Goal: Task Accomplishment & Management: Manage account settings

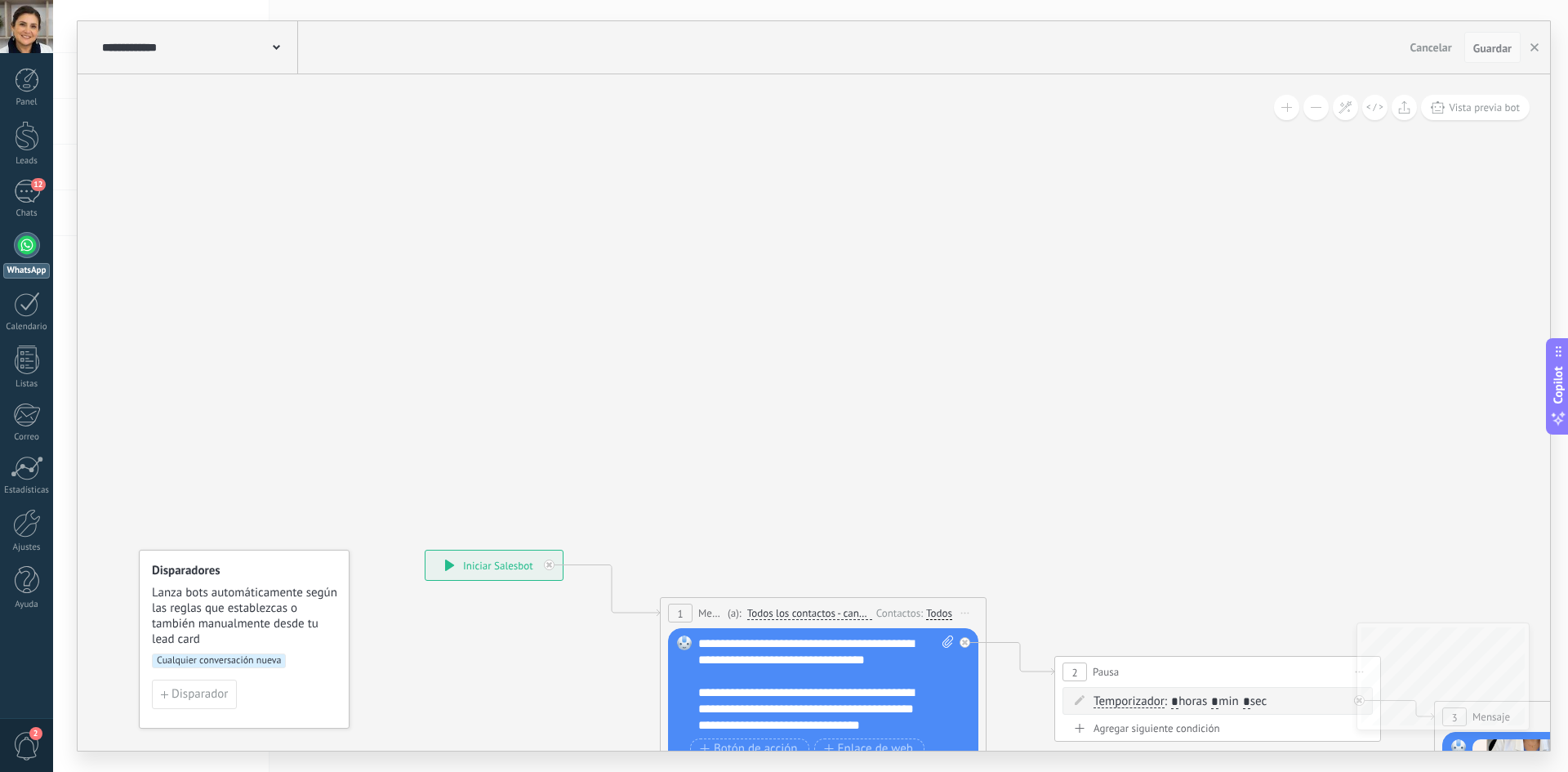
click at [1502, 45] on span "Guardar" at bounding box center [1493, 48] width 39 height 11
click at [1539, 49] on button "button" at bounding box center [1535, 47] width 25 height 31
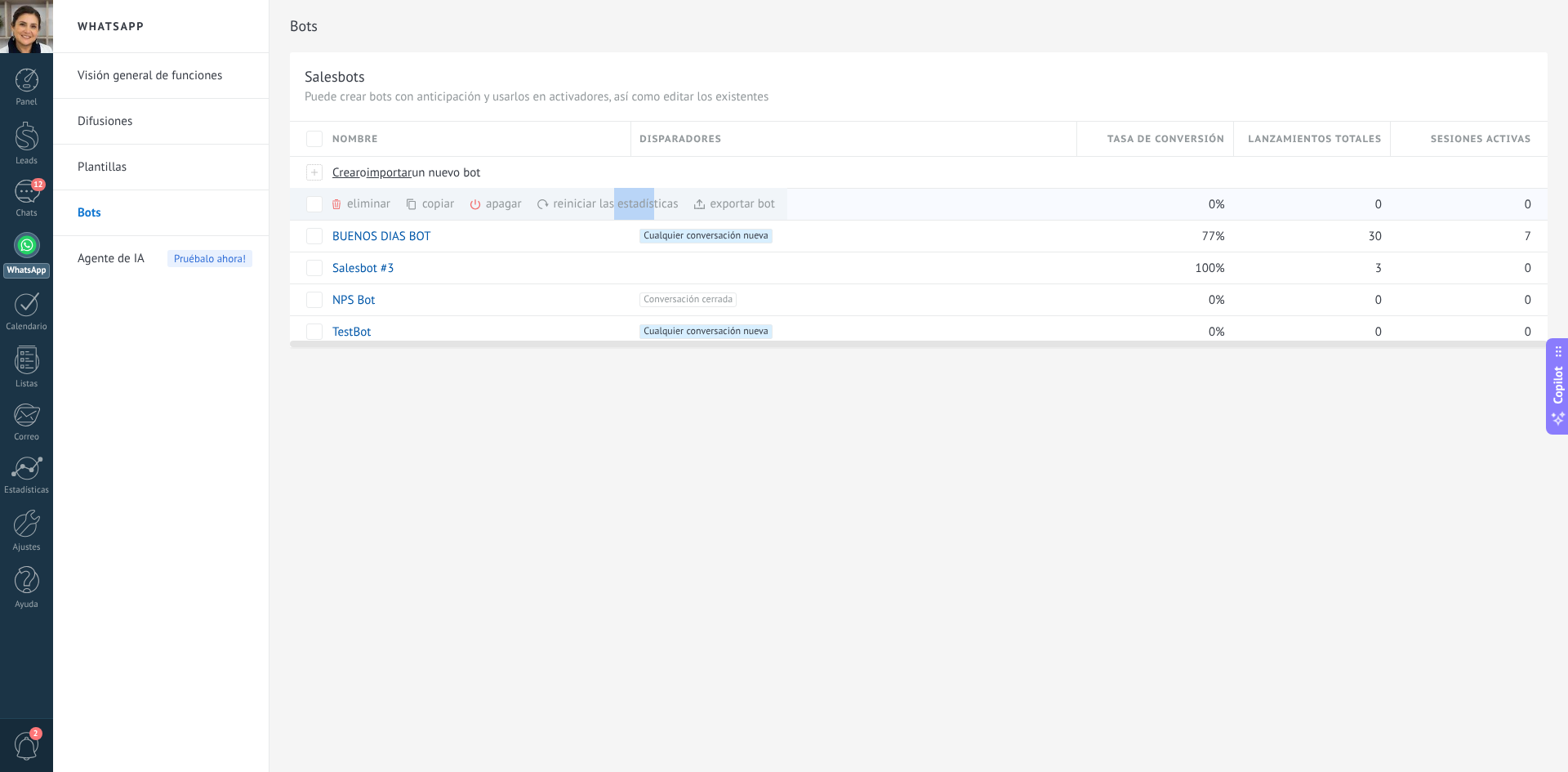
drag, startPoint x: 653, startPoint y: 202, endPoint x: 613, endPoint y: 216, distance: 42.4
click at [613, 216] on div "reiniciar las estadísticas màs" at bounding box center [636, 203] width 198 height 32
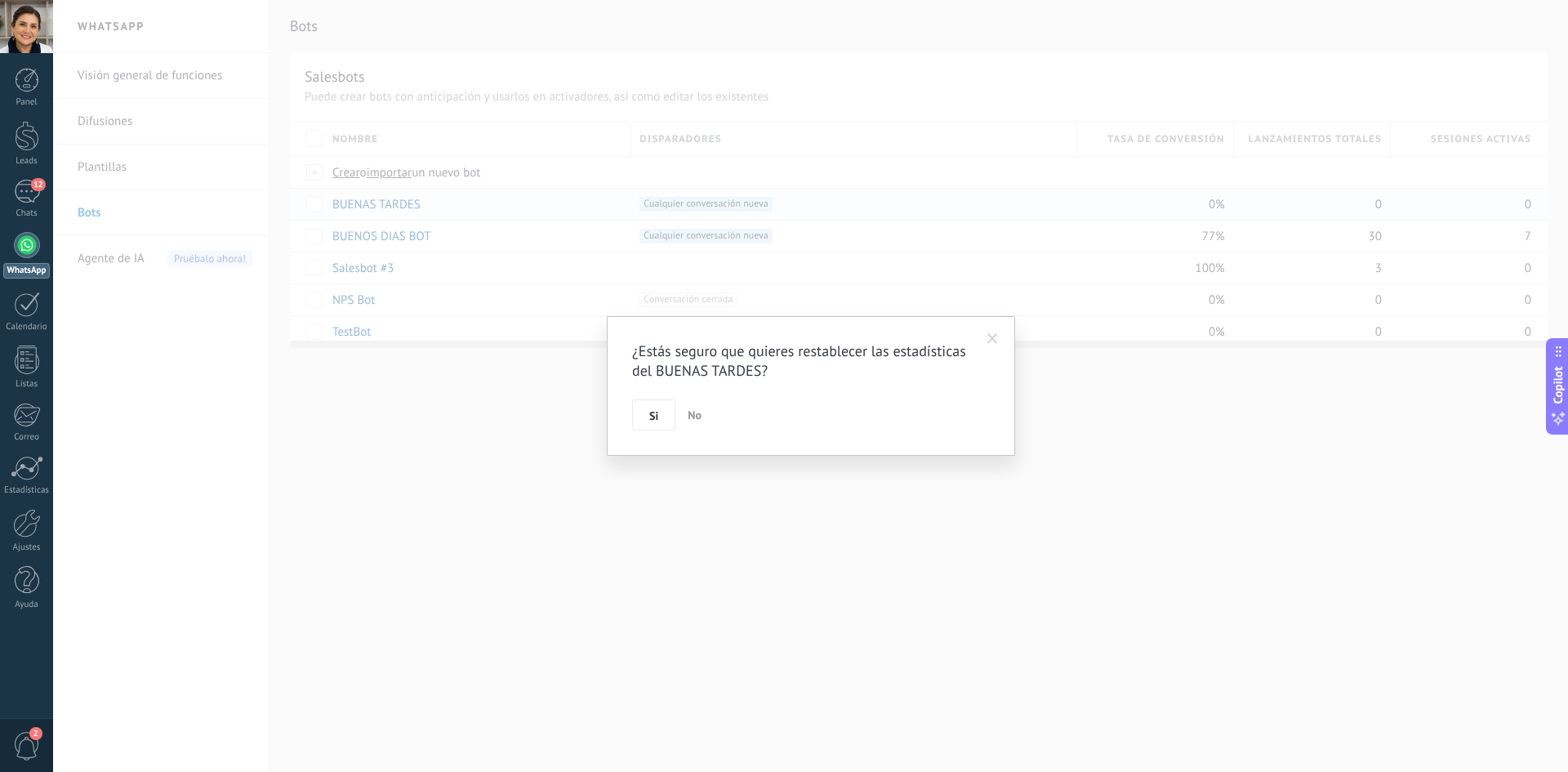
click at [492, 246] on div "¿Estás seguro que quieres restablecer las estadísticas del BUENAS TARDES? Si No" at bounding box center [810, 386] width 1515 height 772
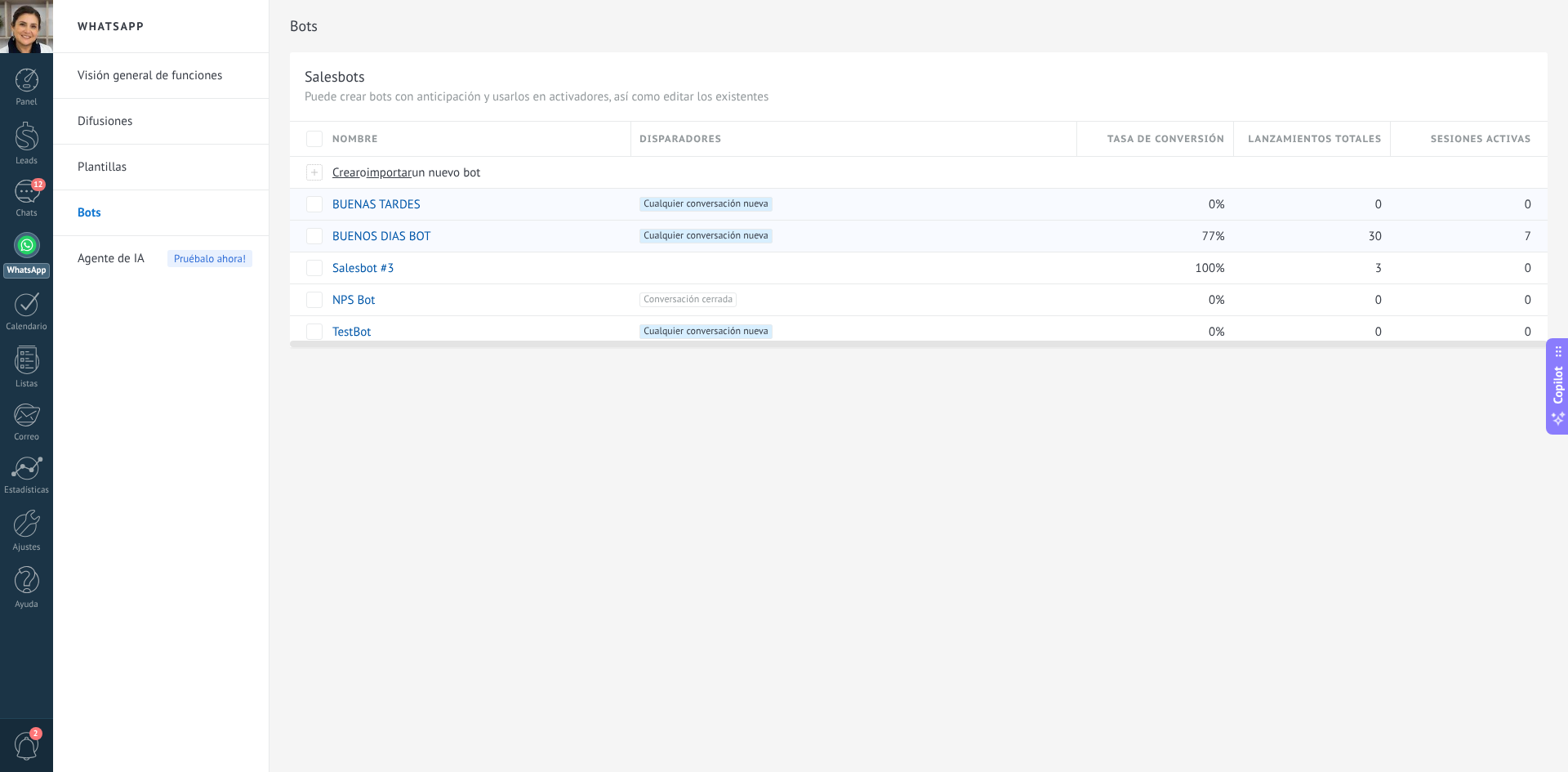
click at [401, 239] on link "BUENOS DIAS BOT" at bounding box center [381, 237] width 98 height 16
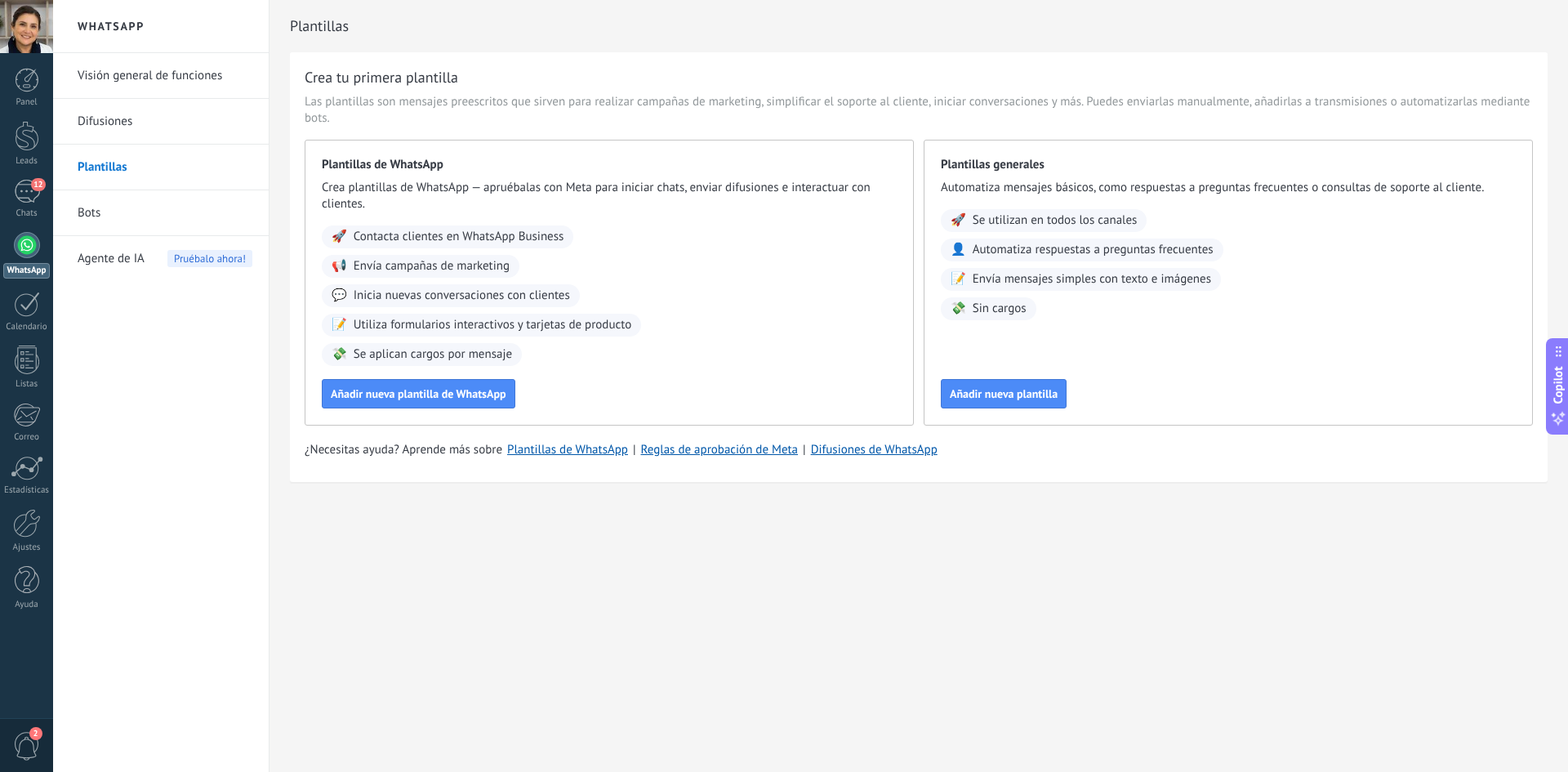
click at [99, 200] on link "Bots" at bounding box center [165, 213] width 175 height 46
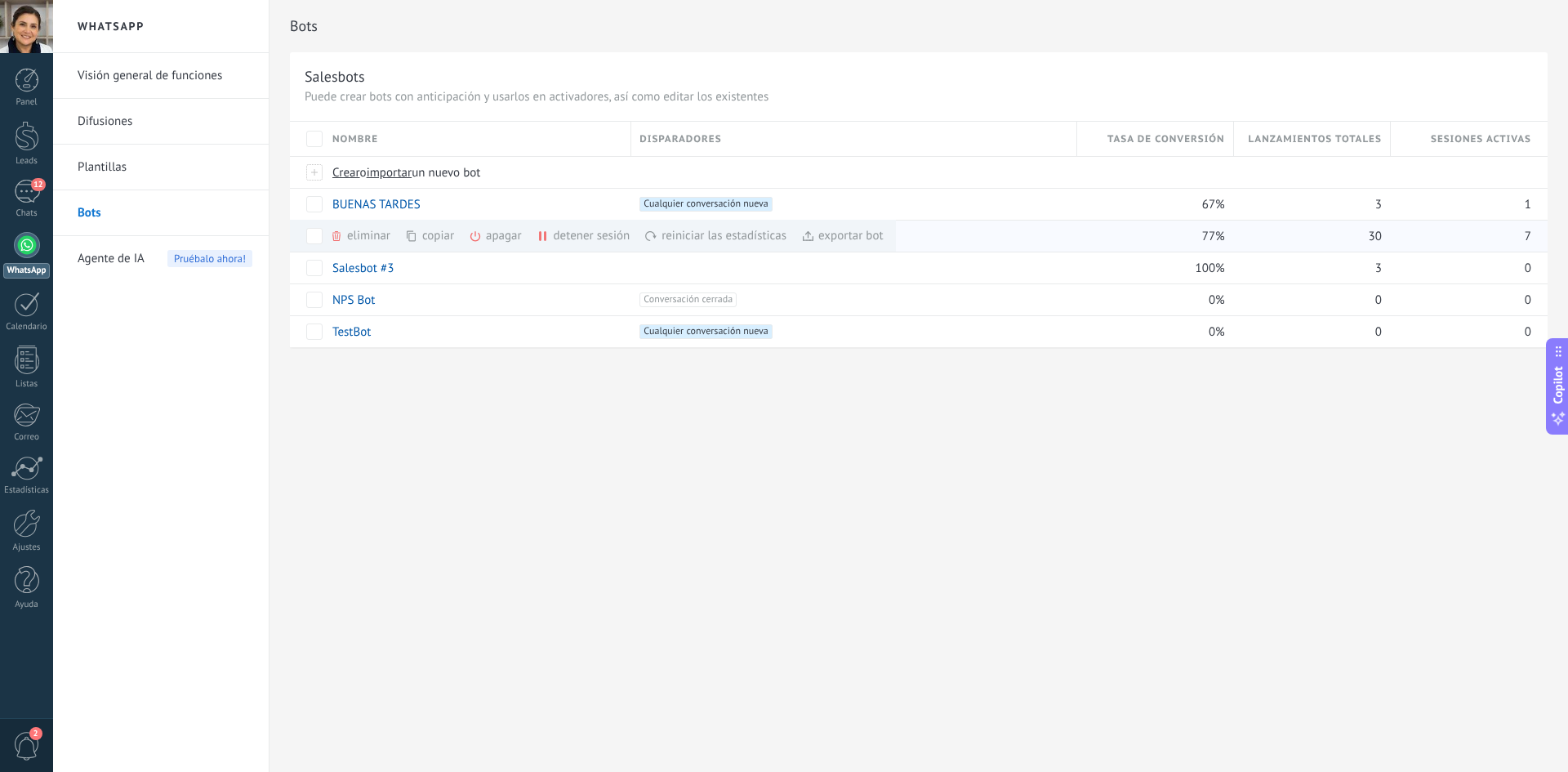
click at [767, 240] on div "reiniciar las estadísticas màs" at bounding box center [743, 236] width 198 height 32
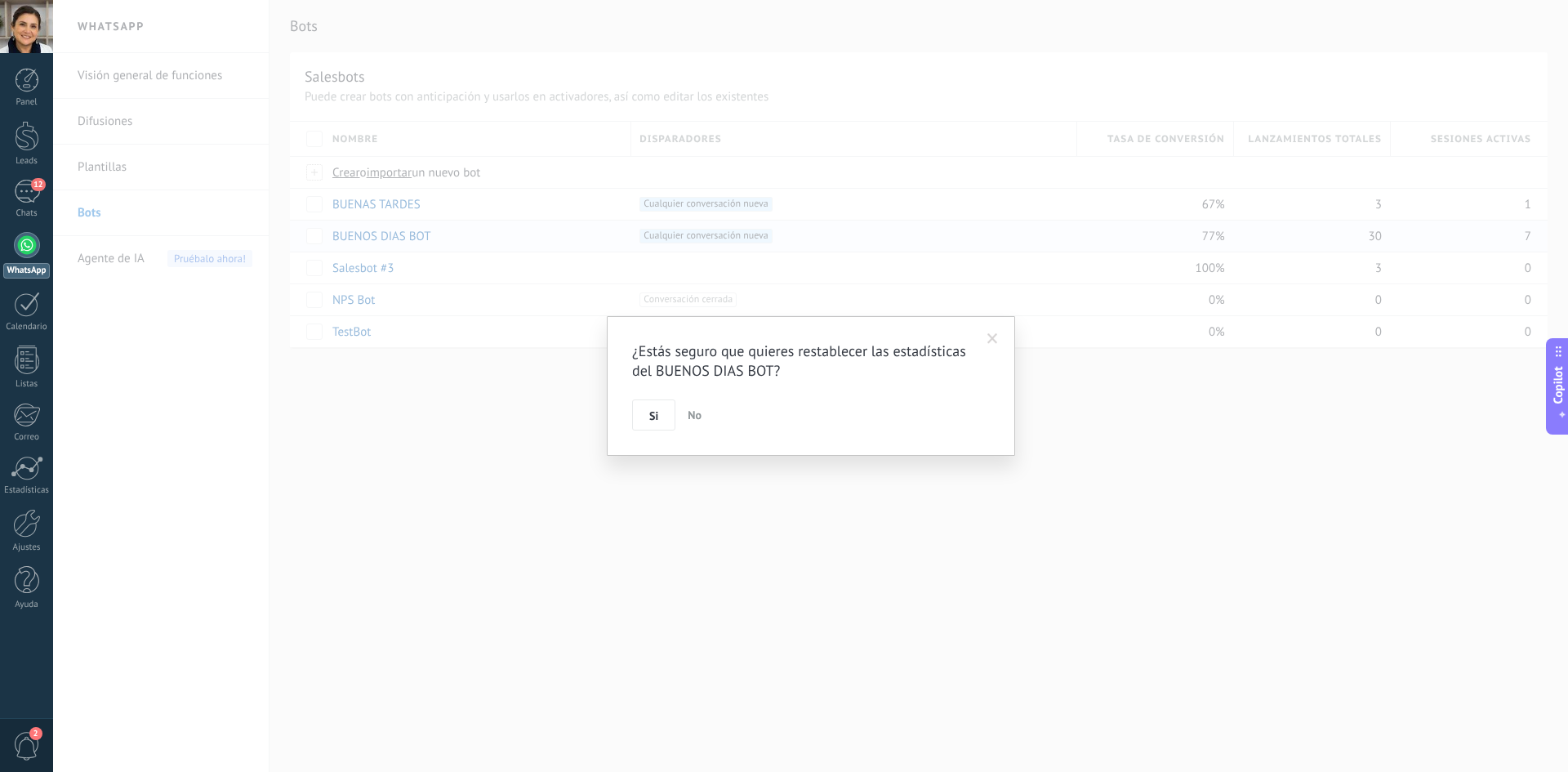
click at [997, 341] on span at bounding box center [993, 339] width 11 height 11
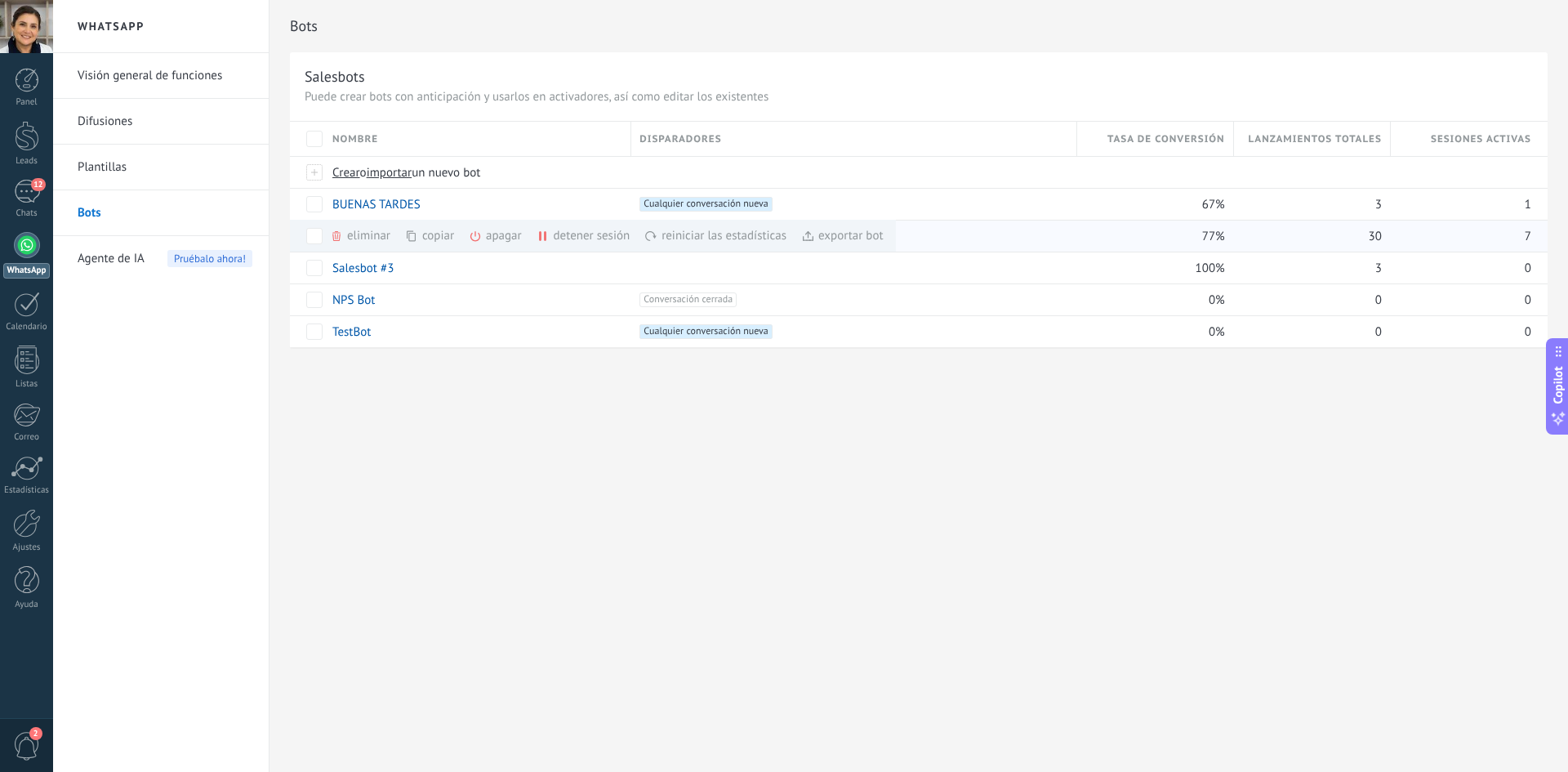
click at [980, 242] on div "+1 Cualquier conversación nueva +0" at bounding box center [853, 236] width 428 height 15
click at [18, 75] on div at bounding box center [27, 80] width 25 height 25
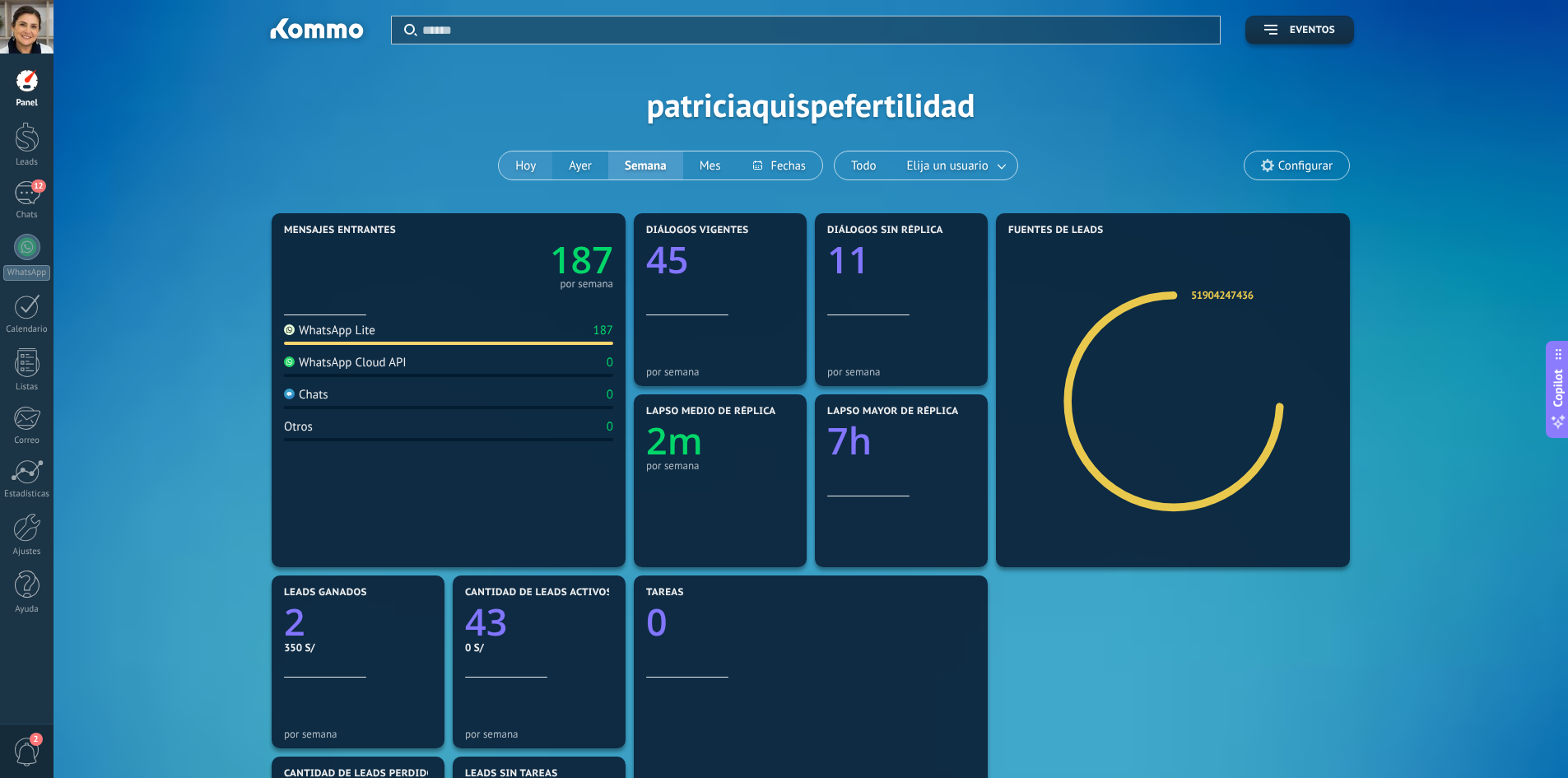
click at [540, 170] on button "Hoy" at bounding box center [525, 166] width 53 height 28
